Goal: Task Accomplishment & Management: Manage account settings

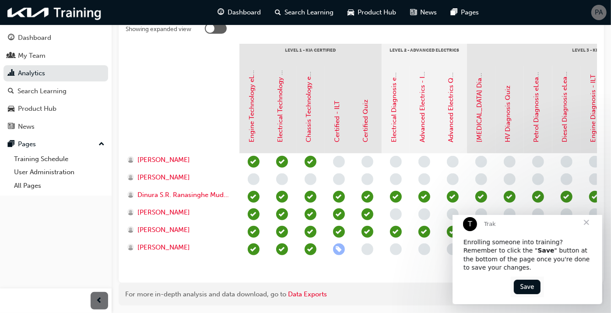
click at [587, 228] on span "Close" at bounding box center [586, 223] width 32 height 32
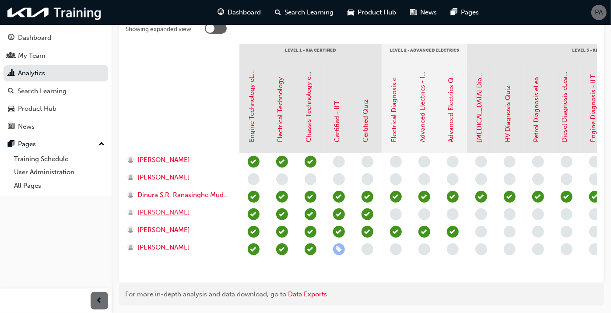
click at [159, 214] on span "Katrina Nilsson" at bounding box center [163, 212] width 53 height 10
click at [158, 244] on span "Stalin Davis" at bounding box center [163, 247] width 53 height 10
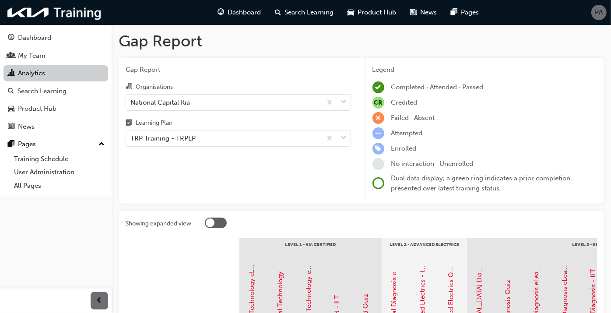
click at [44, 74] on link "Analytics" at bounding box center [56, 73] width 105 height 16
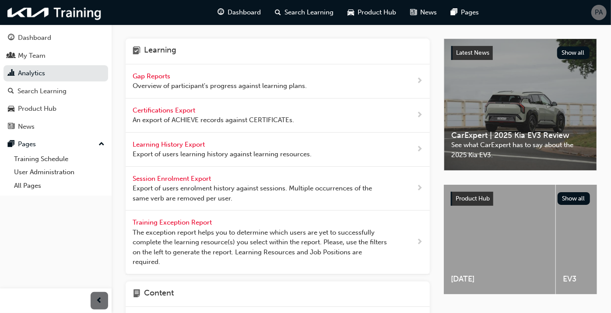
click at [159, 109] on span "Certifications Export" at bounding box center [165, 110] width 64 height 8
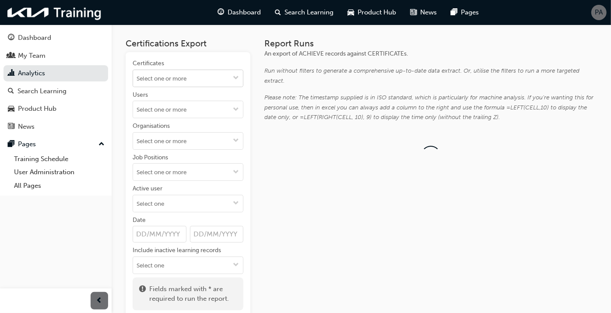
click at [200, 84] on input "Certificates" at bounding box center [188, 78] width 110 height 17
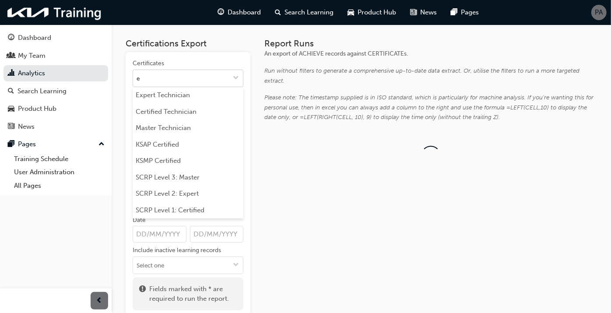
type input "ex"
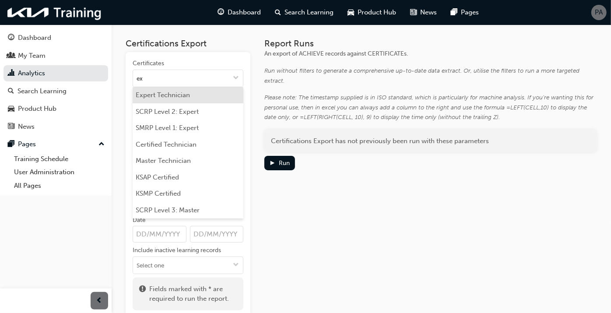
click at [197, 96] on li "Expert Technician" at bounding box center [188, 95] width 111 height 17
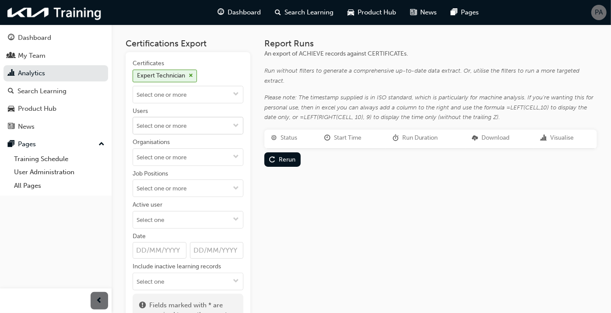
click at [190, 126] on input "Users" at bounding box center [188, 125] width 110 height 17
click at [248, 207] on div "Certificates Expert Technician Users No results, type at least 2 characters of …" at bounding box center [188, 192] width 125 height 281
click at [177, 246] on input "Date" at bounding box center [160, 250] width 54 height 17
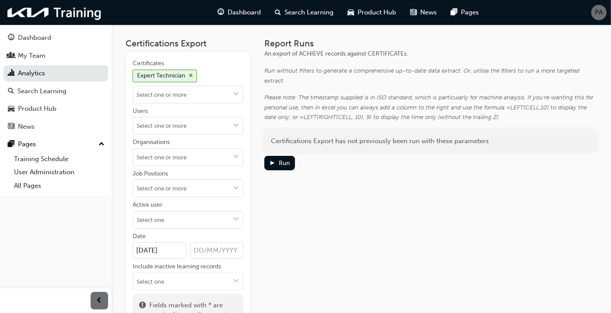
type input "01/01/2025"
click at [244, 260] on div "Certificates Expert Technician Users Organisations Job Positions Active user Da…" at bounding box center [188, 192] width 125 height 281
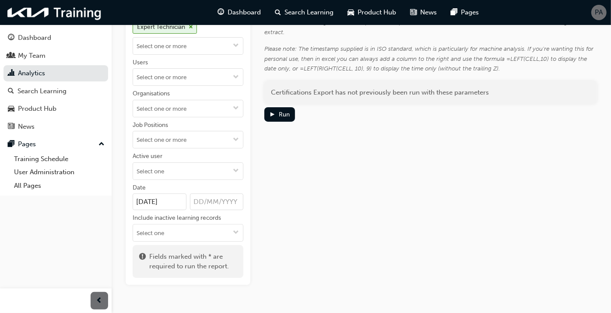
click at [217, 202] on input "Date 01/01/2025" at bounding box center [217, 201] width 54 height 17
type input "28/08/2025"
click at [243, 219] on div "Include inactive learning records" at bounding box center [188, 219] width 111 height 11
click at [243, 225] on input "Include inactive learning records" at bounding box center [188, 233] width 110 height 17
click at [256, 197] on div "Certifications Export Certificates Expert Technician Users Organisations Job Po…" at bounding box center [361, 130] width 471 height 309
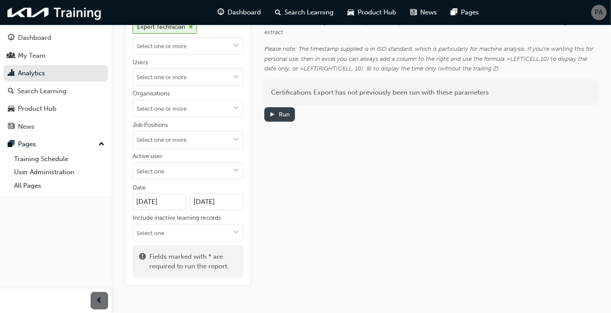
click at [284, 114] on div "Run" at bounding box center [284, 114] width 11 height 7
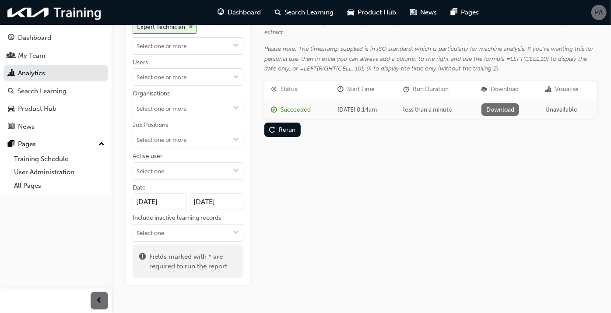
click at [502, 106] on link "Download" at bounding box center [500, 109] width 38 height 13
click at [51, 95] on div "Search Learning" at bounding box center [42, 91] width 49 height 10
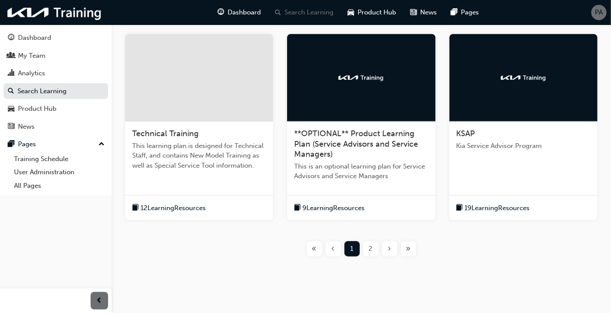
scroll to position [340, 0]
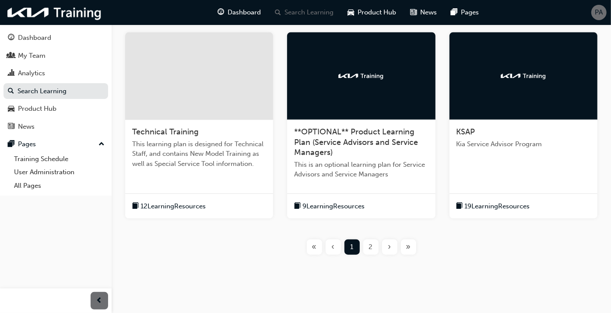
click at [368, 246] on div "2" at bounding box center [370, 246] width 15 height 15
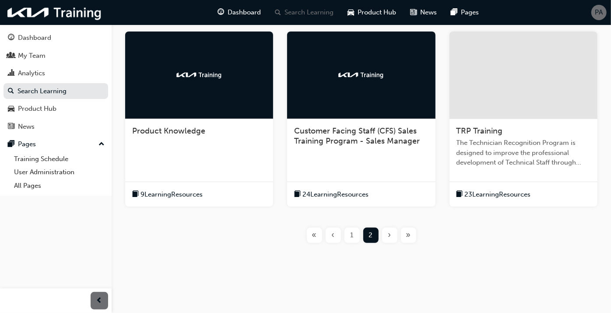
click at [485, 139] on span "The Technician Recognition Program is designed to improve the professional deve…" at bounding box center [523, 153] width 134 height 30
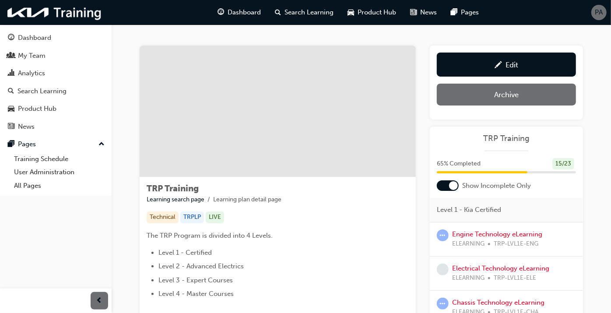
click at [448, 186] on div at bounding box center [448, 185] width 22 height 11
click at [76, 72] on div "Analytics" at bounding box center [56, 73] width 96 height 11
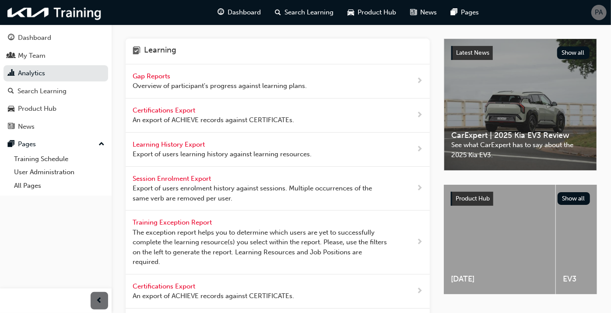
click at [159, 68] on div "Gap Reports Overview of participant's progress against learning plans." at bounding box center [278, 81] width 304 height 34
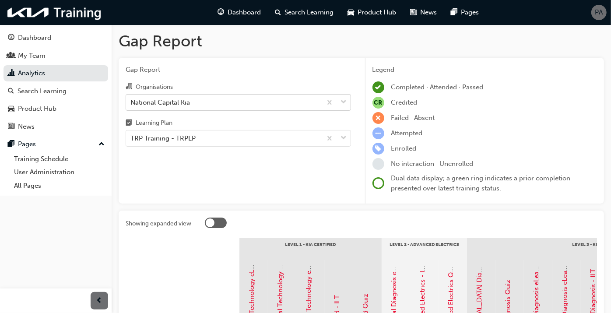
click at [175, 105] on div "National Capital Kia" at bounding box center [160, 102] width 60 height 10
click at [131, 105] on input "Organisations National Capital Kia" at bounding box center [130, 101] width 1 height 7
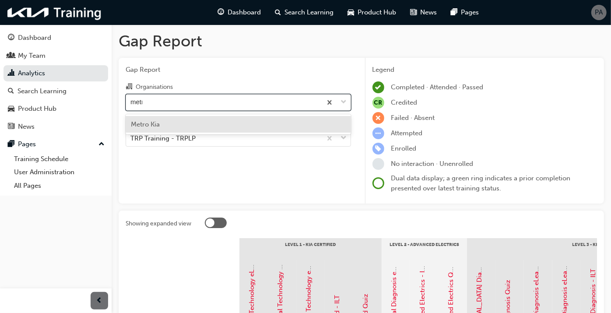
type input "metro"
click at [176, 121] on div "Metro Kia" at bounding box center [238, 124] width 225 height 17
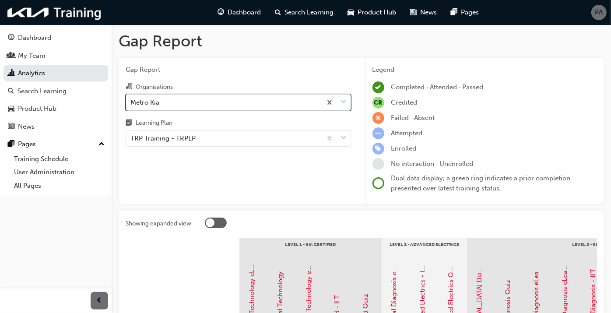
click at [162, 104] on div "Metro Kia" at bounding box center [224, 102] width 196 height 15
click at [131, 104] on input "Organisations option Metro Kia, selected. 0 results available. Select is focuse…" at bounding box center [130, 101] width 1 height 7
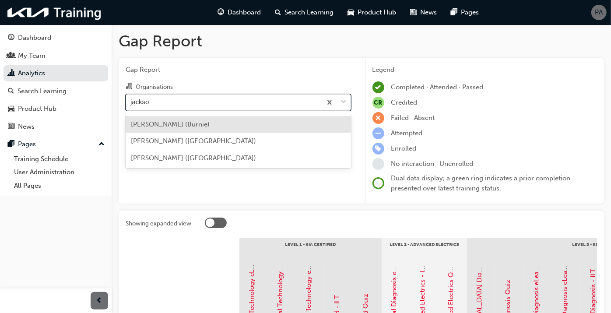
type input "jackson"
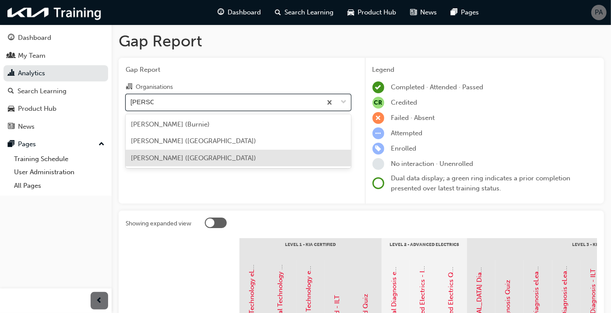
click at [183, 157] on span "Jackson Kia (Launceston)" at bounding box center [193, 158] width 125 height 8
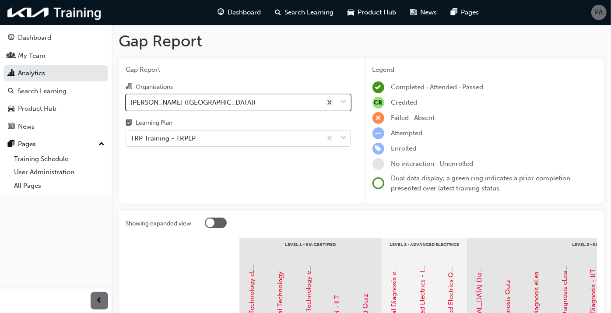
click at [183, 134] on div "TRP Training - TRPLP" at bounding box center [162, 138] width 65 height 10
click at [131, 134] on input "Learning Plan TRP Training - TRPLP" at bounding box center [130, 137] width 1 height 7
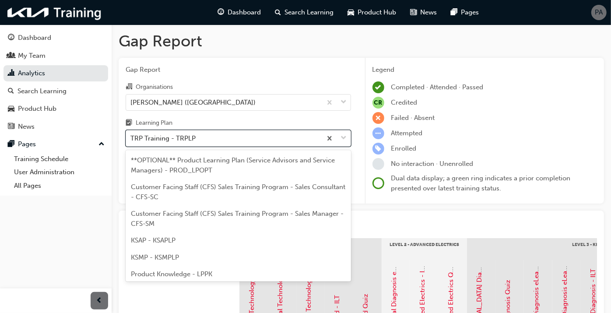
scroll to position [40, 0]
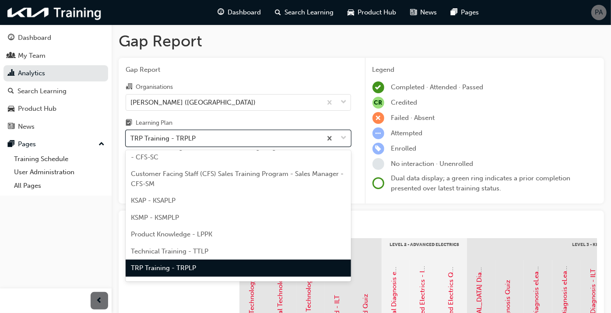
click at [180, 263] on div "TRP Training - TRPLP" at bounding box center [238, 268] width 225 height 17
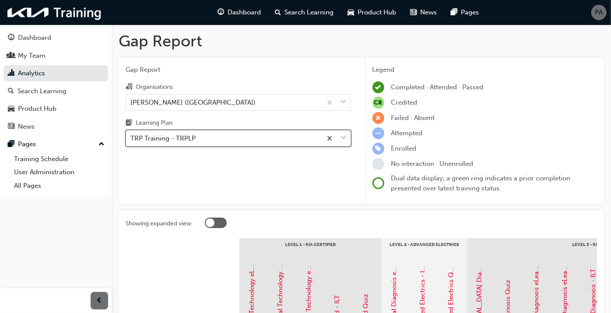
scroll to position [194, 0]
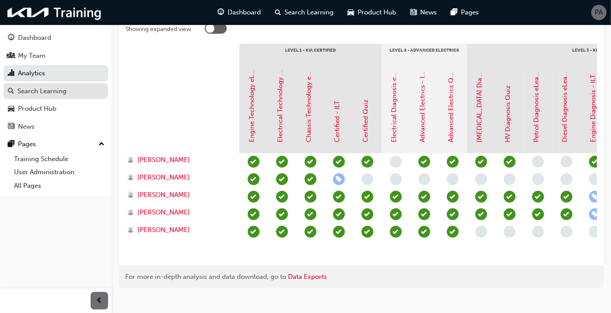
click at [51, 91] on div "Search Learning" at bounding box center [42, 91] width 49 height 10
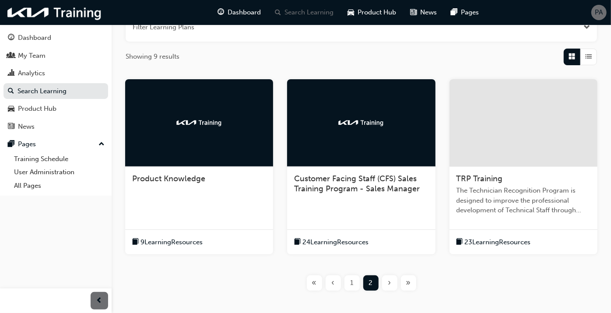
scroll to position [171, 0]
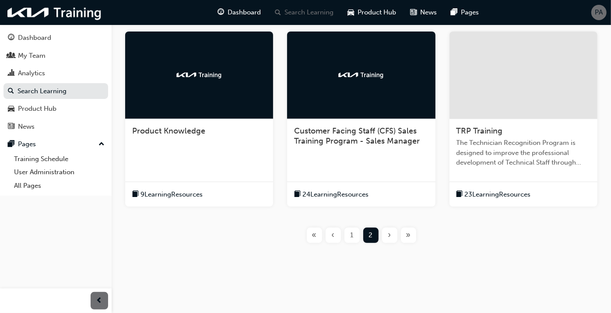
click at [518, 92] on div at bounding box center [523, 76] width 148 height 88
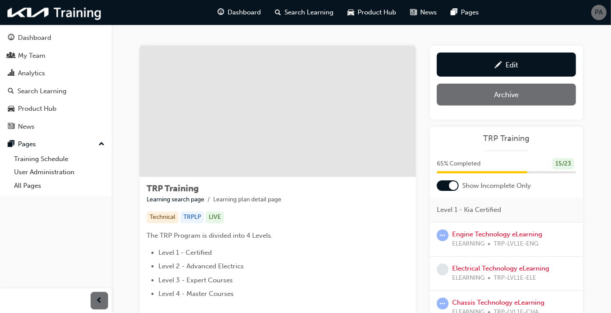
click at [442, 183] on div at bounding box center [448, 185] width 22 height 11
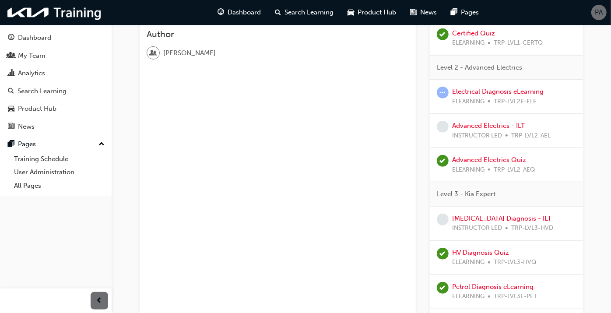
scroll to position [389, 0]
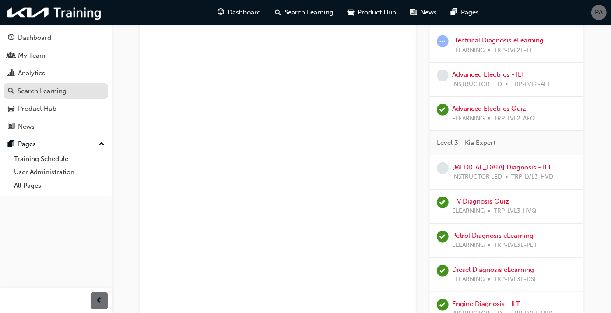
click at [51, 92] on div "Search Learning" at bounding box center [42, 91] width 49 height 10
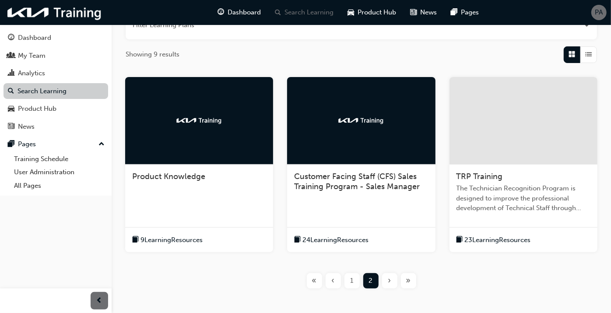
scroll to position [171, 0]
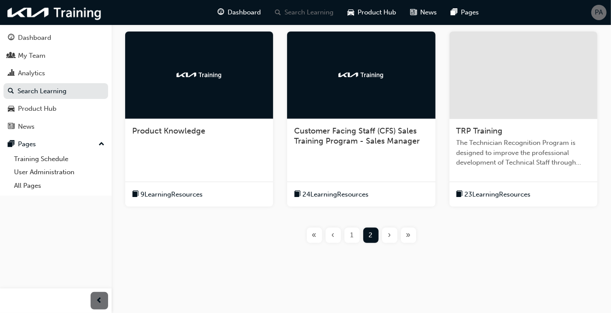
click at [495, 126] on span "TRP Training" at bounding box center [479, 131] width 46 height 10
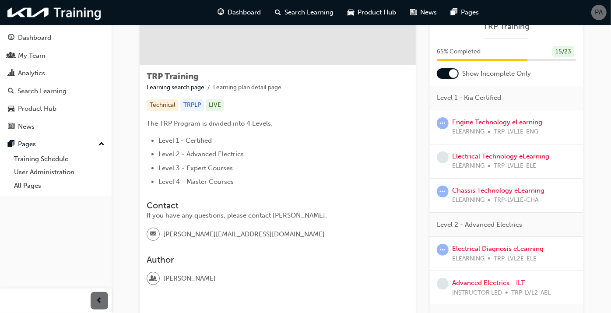
scroll to position [97, 0]
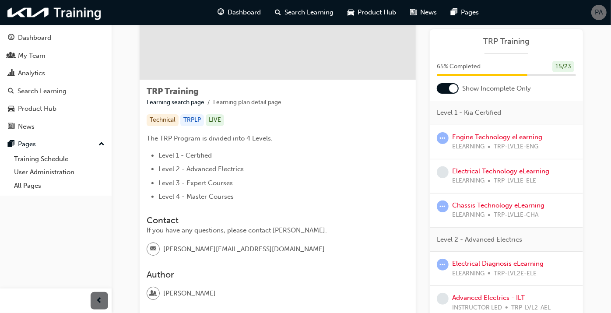
click at [442, 88] on div at bounding box center [448, 88] width 22 height 11
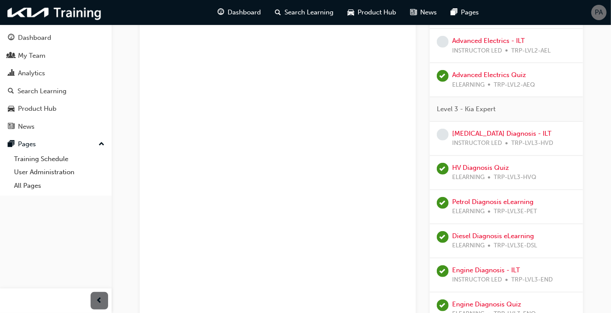
scroll to position [438, 0]
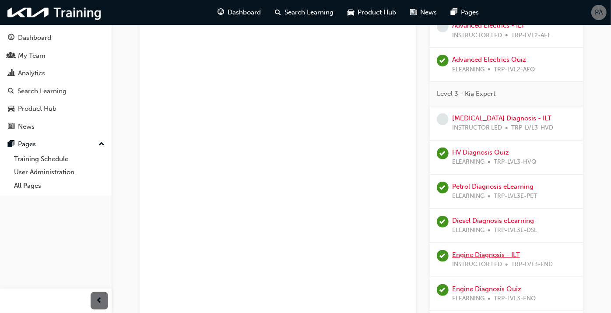
click at [481, 254] on link "Engine Diagnosis - ILT" at bounding box center [486, 255] width 68 height 8
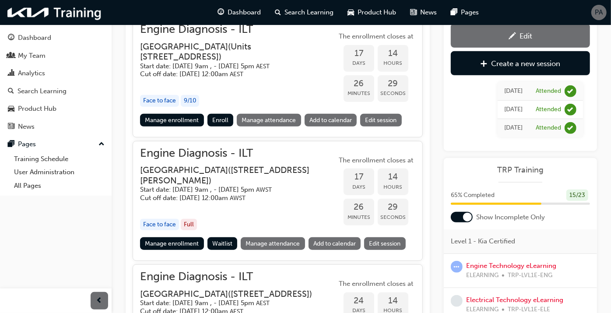
scroll to position [486, 0]
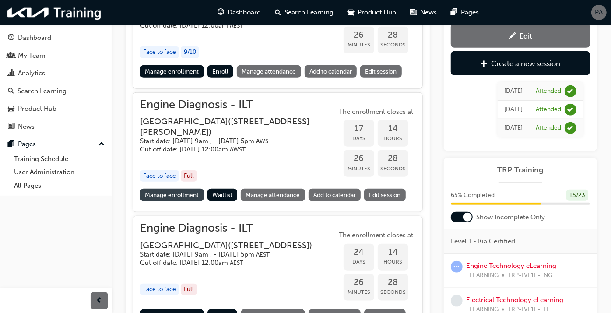
click at [176, 201] on link "Manage enrollment" at bounding box center [172, 195] width 64 height 13
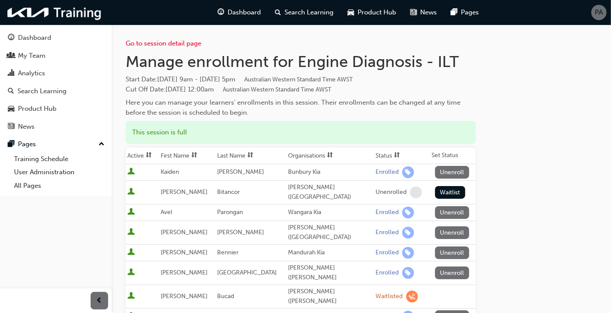
scroll to position [49, 0]
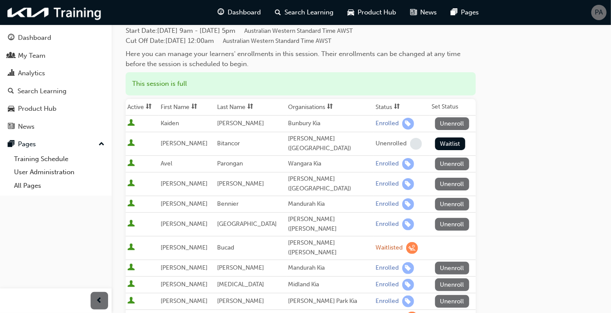
click at [376, 105] on th "Status" at bounding box center [402, 107] width 56 height 17
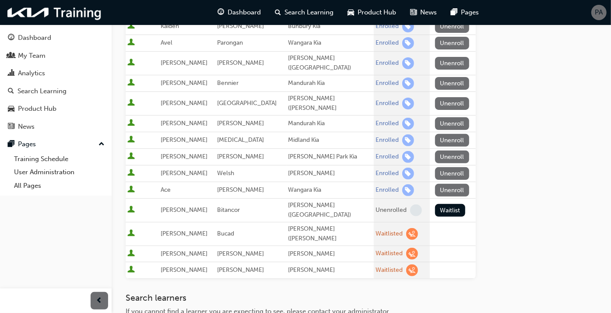
scroll to position [97, 0]
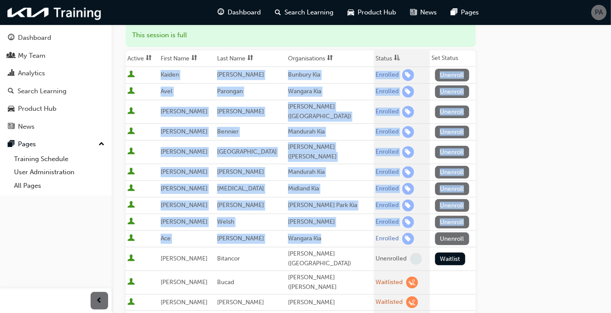
drag, startPoint x: 165, startPoint y: 72, endPoint x: 321, endPoint y: 227, distance: 219.4
click at [321, 227] on tbody "Kaiden Hayter Bunbury Kia Enrolled Unenroll Avel Parongan Wangara Kia Enrolled …" at bounding box center [301, 197] width 350 height 260
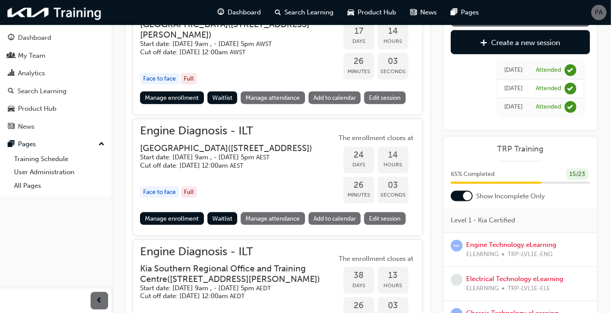
scroll to position [632, 0]
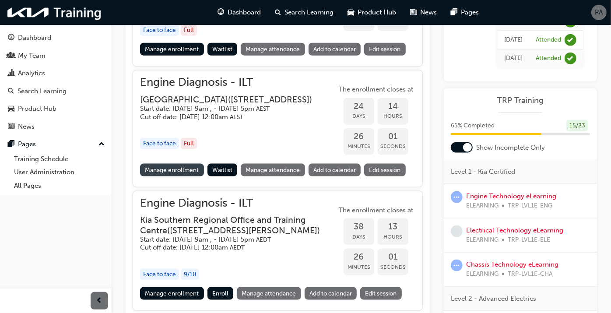
click at [183, 176] on link "Manage enrollment" at bounding box center [172, 170] width 64 height 13
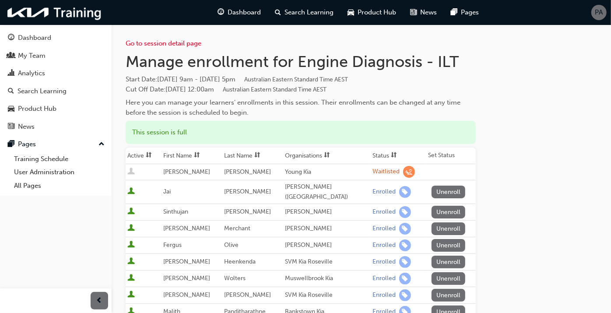
click at [391, 152] on span "sorting-icon" at bounding box center [394, 155] width 6 height 7
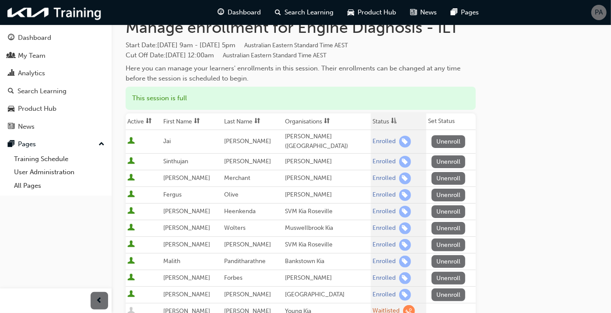
scroll to position [49, 0]
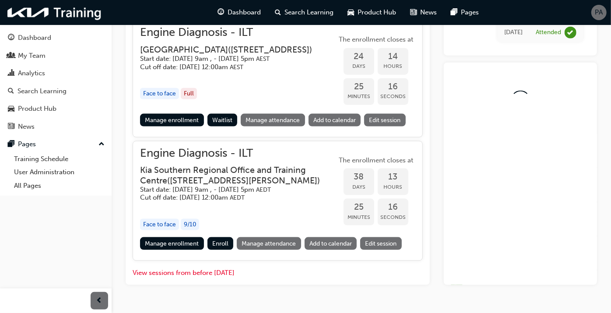
scroll to position [768, 0]
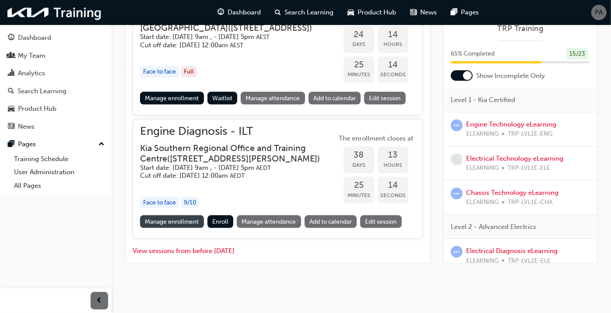
click at [176, 223] on link "Manage enrollment" at bounding box center [172, 221] width 64 height 13
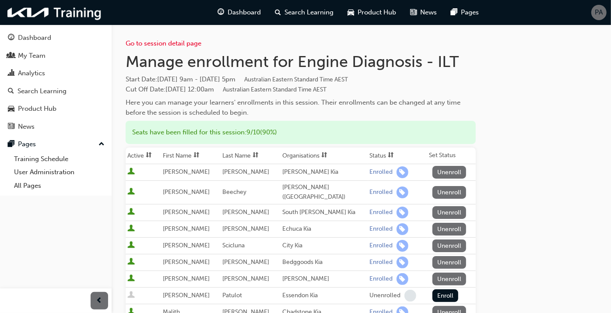
click at [388, 153] on span "sorting-icon" at bounding box center [391, 155] width 6 height 7
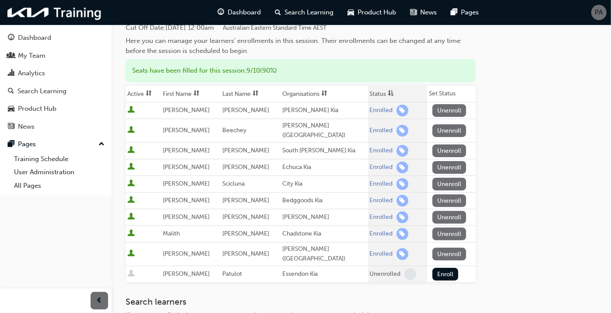
scroll to position [97, 0]
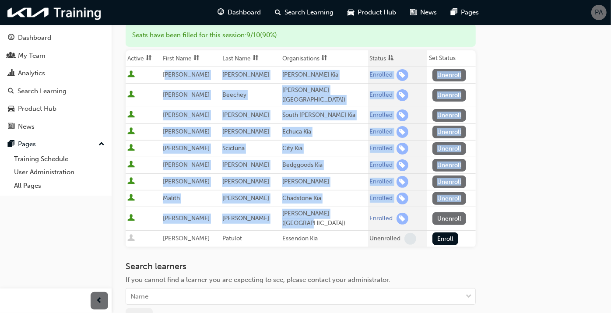
drag, startPoint x: 169, startPoint y: 73, endPoint x: 342, endPoint y: 205, distance: 218.0
click at [342, 205] on tbody "Oliver Straughan McRae Kia Enrolled Unenroll Leah Beechey Jackson Kia (Devonpor…" at bounding box center [301, 157] width 350 height 180
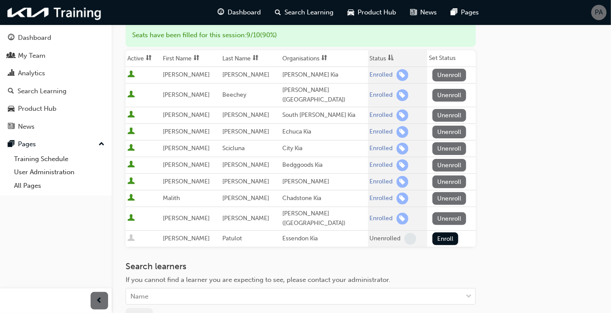
click at [560, 140] on div "Go to session detail page Manage enrollment for Engine Diagnosis - ILT Start Da…" at bounding box center [361, 158] width 471 height 463
drag, startPoint x: 163, startPoint y: 156, endPoint x: 319, endPoint y: 160, distance: 155.8
click at [319, 160] on tr "Clayton Treloar Bedggoods Kia Enrolled Unenroll" at bounding box center [301, 165] width 350 height 17
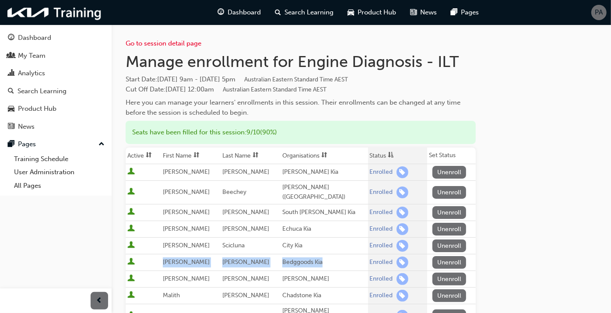
scroll to position [49, 0]
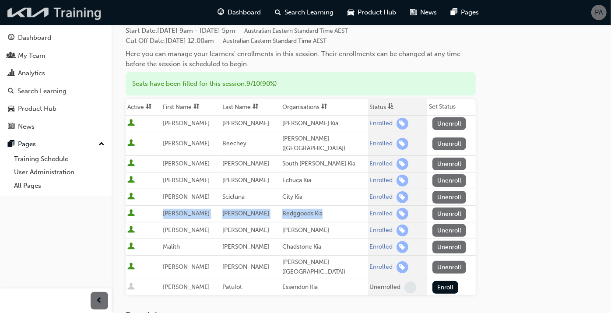
scroll to position [768, 0]
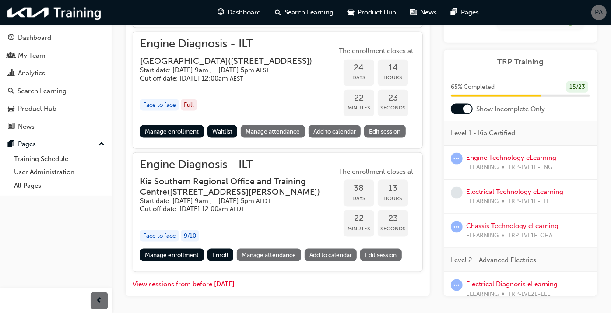
click at [458, 114] on div at bounding box center [462, 109] width 22 height 11
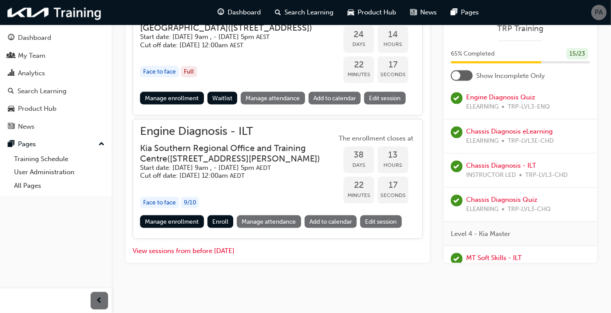
scroll to position [535, 0]
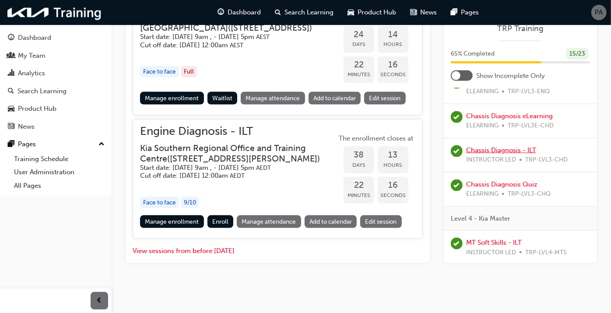
click at [486, 146] on link "Chassis Diagnosis - ILT" at bounding box center [501, 150] width 70 height 8
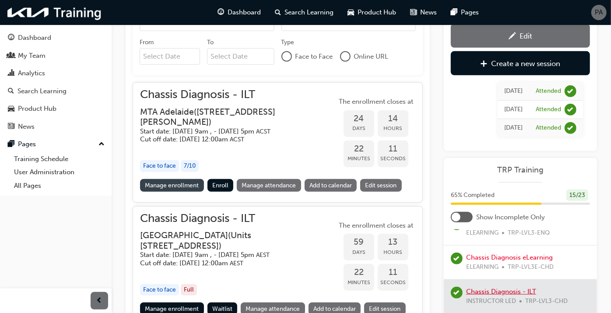
scroll to position [413, 0]
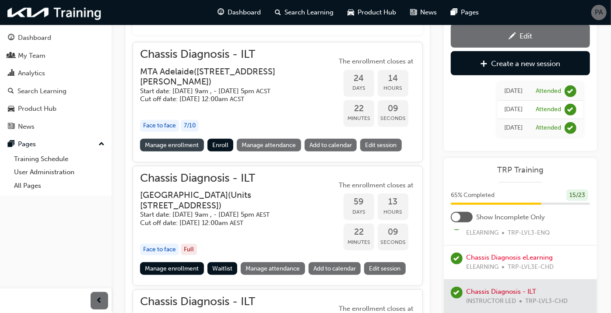
click at [182, 151] on link "Manage enrollment" at bounding box center [172, 145] width 64 height 13
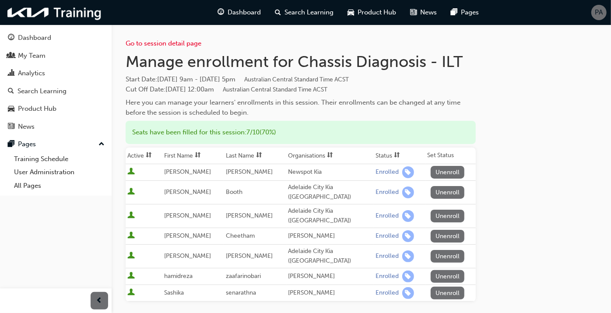
scroll to position [158, 0]
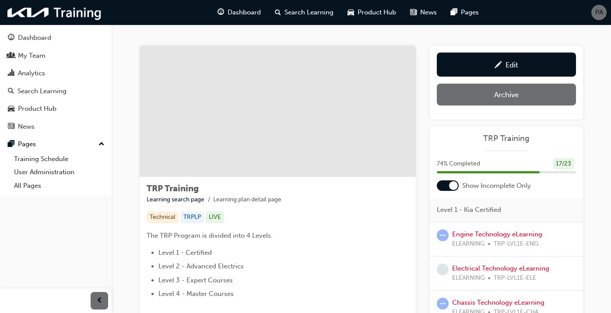
scroll to position [243, 0]
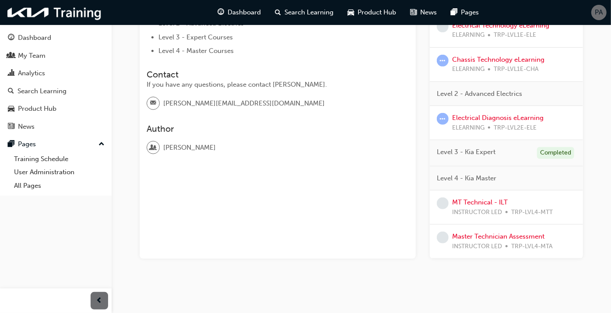
click at [509, 239] on div "Master Technician Assessment INSTRUCTOR LED TRP-LVL4-MTA" at bounding box center [502, 242] width 100 height 20
click at [506, 236] on link "Master Technician Assessment" at bounding box center [498, 236] width 92 height 8
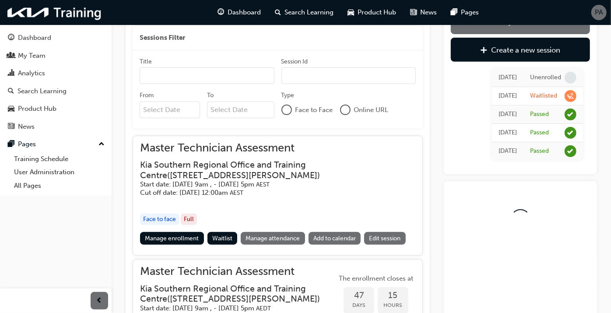
scroll to position [243, 0]
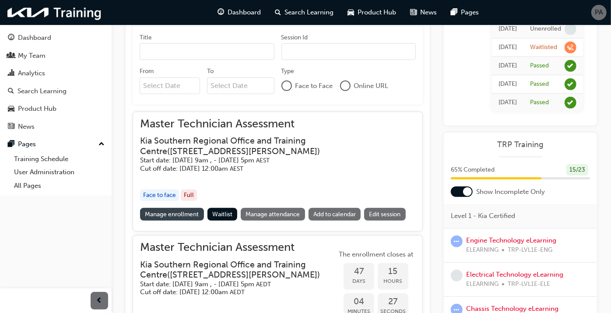
click at [180, 214] on link "Manage enrollment" at bounding box center [172, 214] width 64 height 13
